Goal: Navigation & Orientation: Find specific page/section

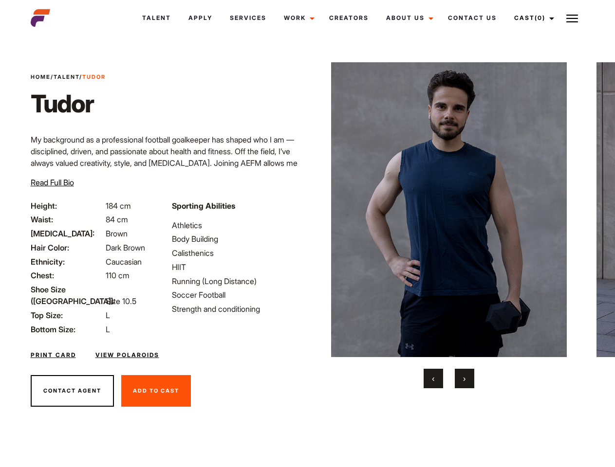
click at [532, 18] on link "Cast (0)" at bounding box center [532, 18] width 55 height 26
click at [572, 18] on img at bounding box center [572, 19] width 12 height 12
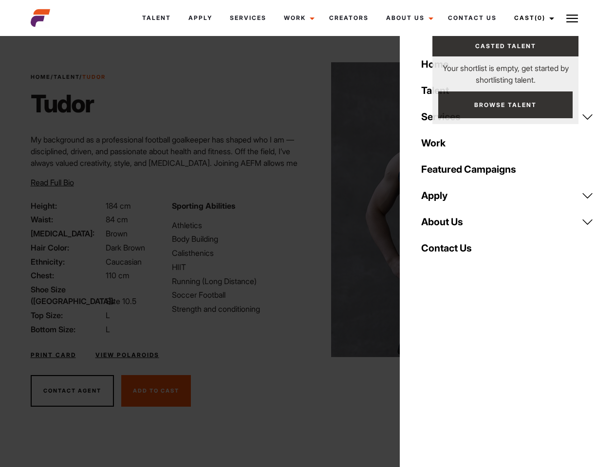
click at [448, 225] on img at bounding box center [449, 209] width 236 height 295
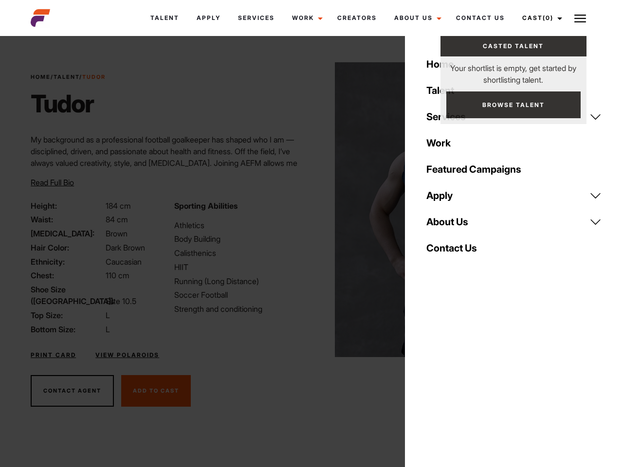
click at [307, 210] on div "Sporting Abilities Athletics Body Building Calisthenics HIIT Running (Long Dist…" at bounding box center [239, 267] width 143 height 135
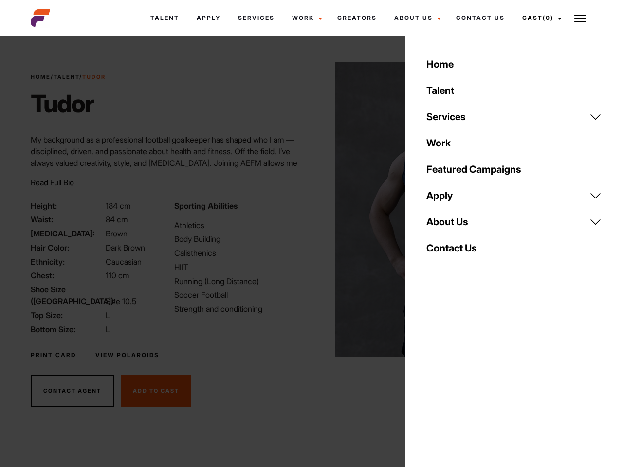
click at [433, 379] on div "Home Talent Services Talent Casting Photography Videography Creative Hair and M…" at bounding box center [514, 233] width 218 height 467
click at [465, 379] on div "Home Talent Services Talent Casting Photography Videography Creative Hair and M…" at bounding box center [514, 233] width 218 height 467
